Goal: Transaction & Acquisition: Purchase product/service

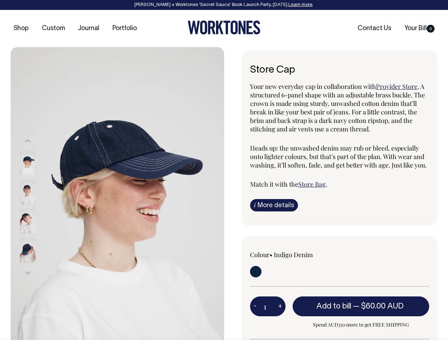
click at [117, 194] on img at bounding box center [117, 207] width 213 height 320
click at [37, 207] on div at bounding box center [36, 221] width 35 height 29
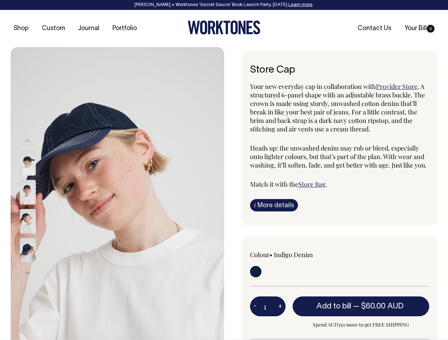
click at [28, 141] on button "Previous" at bounding box center [27, 141] width 11 height 16
click at [37, 207] on div at bounding box center [36, 221] width 35 height 29
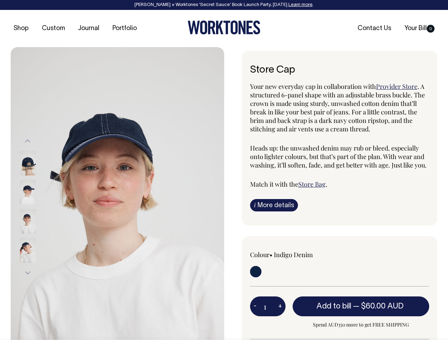
click at [28, 273] on button "Next" at bounding box center [27, 273] width 11 height 16
click at [255, 306] on button "-" at bounding box center [255, 307] width 10 height 14
click at [280, 306] on button "+" at bounding box center [279, 307] width 11 height 14
type input "2"
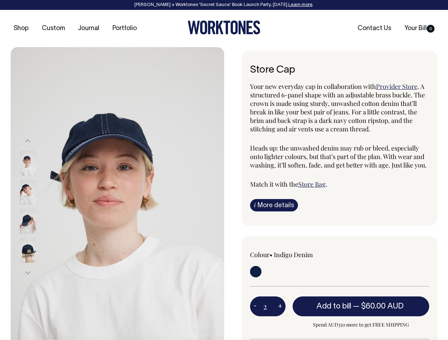
click at [361, 306] on span "— $60.00 AUD" at bounding box center [379, 306] width 52 height 7
